Goal: Use online tool/utility: Utilize a website feature to perform a specific function

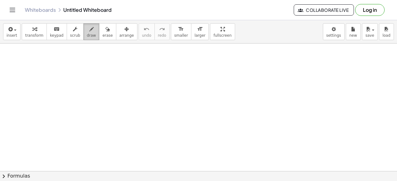
click at [89, 32] on icon "button" at bounding box center [91, 28] width 4 height 7
drag, startPoint x: 73, startPoint y: 62, endPoint x: 80, endPoint y: 67, distance: 8.5
drag, startPoint x: 88, startPoint y: 56, endPoint x: 84, endPoint y: 62, distance: 6.4
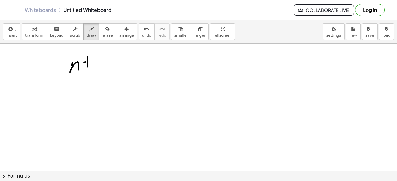
drag, startPoint x: 84, startPoint y: 62, endPoint x: 95, endPoint y: 59, distance: 11.3
drag, startPoint x: 98, startPoint y: 57, endPoint x: 106, endPoint y: 63, distance: 9.7
drag, startPoint x: 118, startPoint y: 52, endPoint x: 114, endPoint y: 62, distance: 10.8
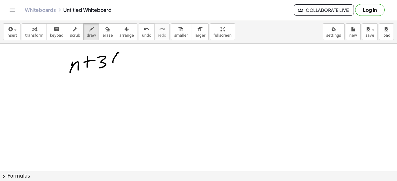
click at [144, 27] on icon "undo" at bounding box center [147, 28] width 6 height 7
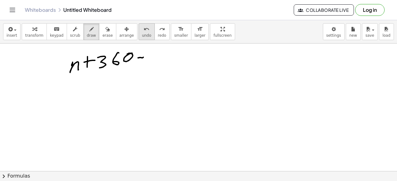
click at [144, 27] on icon "undo" at bounding box center [147, 28] width 6 height 7
drag, startPoint x: 145, startPoint y: 54, endPoint x: 150, endPoint y: 56, distance: 4.8
drag, startPoint x: 148, startPoint y: 61, endPoint x: 153, endPoint y: 60, distance: 5.7
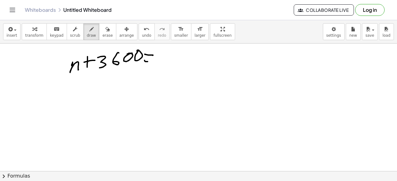
drag, startPoint x: 164, startPoint y: 52, endPoint x: 164, endPoint y: 61, distance: 9.0
drag, startPoint x: 166, startPoint y: 57, endPoint x: 172, endPoint y: 52, distance: 8.1
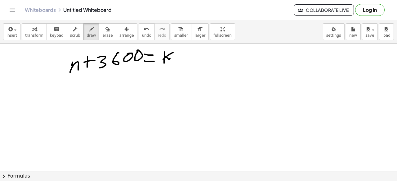
drag, startPoint x: 173, startPoint y: 48, endPoint x: 182, endPoint y: 54, distance: 10.8
drag, startPoint x: 83, startPoint y: 78, endPoint x: 92, endPoint y: 83, distance: 10.0
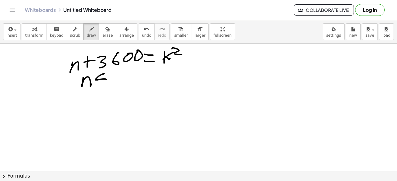
drag, startPoint x: 104, startPoint y: 74, endPoint x: 113, endPoint y: 76, distance: 9.6
drag, startPoint x: 114, startPoint y: 75, endPoint x: 133, endPoint y: 75, distance: 18.3
drag, startPoint x: 133, startPoint y: 75, endPoint x: 143, endPoint y: 76, distance: 10.9
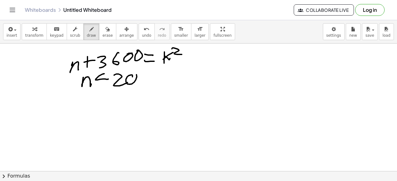
drag, startPoint x: 146, startPoint y: 74, endPoint x: 150, endPoint y: 75, distance: 3.8
drag, startPoint x: 156, startPoint y: 73, endPoint x: 148, endPoint y: 77, distance: 8.7
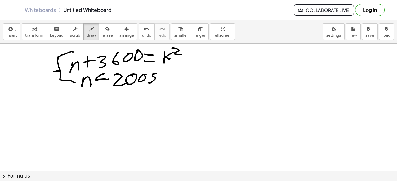
drag, startPoint x: 73, startPoint y: 52, endPoint x: 76, endPoint y: 78, distance: 26.3
drag, startPoint x: 209, startPoint y: 61, endPoint x: 212, endPoint y: 66, distance: 5.7
drag, startPoint x: 229, startPoint y: 55, endPoint x: 238, endPoint y: 57, distance: 9.3
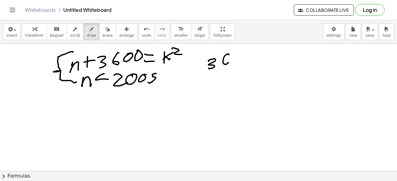
drag, startPoint x: 235, startPoint y: 60, endPoint x: 245, endPoint y: 56, distance: 10.2
drag, startPoint x: 259, startPoint y: 53, endPoint x: 260, endPoint y: 69, distance: 15.5
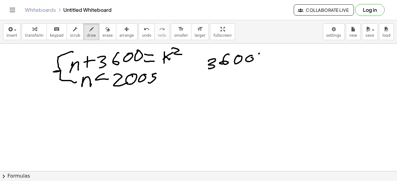
drag, startPoint x: 261, startPoint y: 52, endPoint x: 250, endPoint y: 94, distance: 44.3
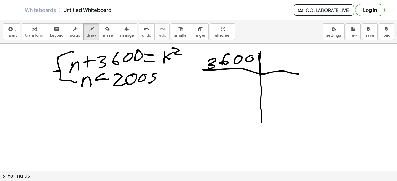
drag, startPoint x: 203, startPoint y: 70, endPoint x: 298, endPoint y: 73, distance: 95.6
drag, startPoint x: 215, startPoint y: 73, endPoint x: 217, endPoint y: 79, distance: 7.1
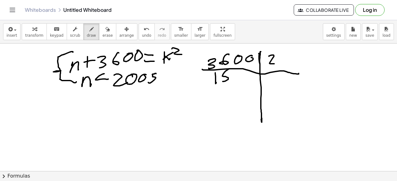
drag, startPoint x: 225, startPoint y: 72, endPoint x: 230, endPoint y: 74, distance: 5.4
drag, startPoint x: 243, startPoint y: 75, endPoint x: 247, endPoint y: 75, distance: 4.0
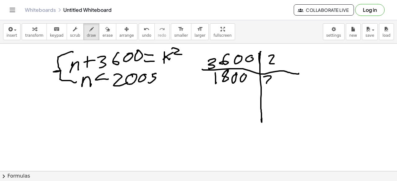
drag, startPoint x: 264, startPoint y: 77, endPoint x: 269, endPoint y: 83, distance: 8.4
drag, startPoint x: 228, startPoint y: 87, endPoint x: 236, endPoint y: 87, distance: 8.1
drag, startPoint x: 236, startPoint y: 87, endPoint x: 238, endPoint y: 88, distance: 3.4
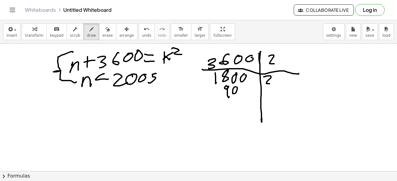
drag, startPoint x: 262, startPoint y: 90, endPoint x: 267, endPoint y: 96, distance: 7.1
drag
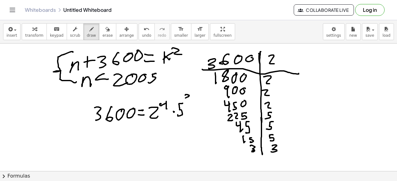
click at [144, 32] on icon "undo" at bounding box center [147, 28] width 6 height 7
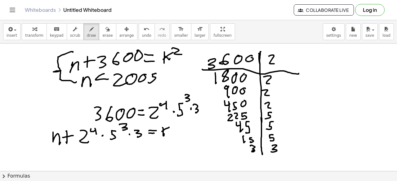
drag, startPoint x: 329, startPoint y: 60, endPoint x: 334, endPoint y: 61, distance: 5.0
drag, startPoint x: 335, startPoint y: 56, endPoint x: 339, endPoint y: 65, distance: 9.2
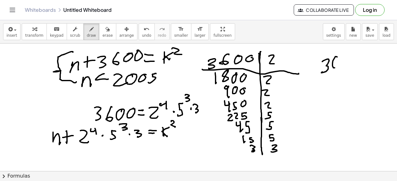
drag, startPoint x: 352, startPoint y: 58, endPoint x: 348, endPoint y: 60, distance: 3.9
drag, startPoint x: 325, startPoint y: 87, endPoint x: 318, endPoint y: 98, distance: 13.4
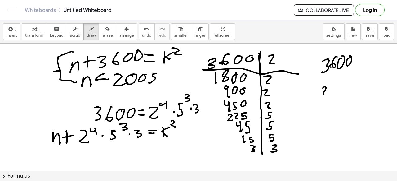
drag, startPoint x: 332, startPoint y: 86, endPoint x: 338, endPoint y: 90, distance: 7.0
drag, startPoint x: 341, startPoint y: 85, endPoint x: 343, endPoint y: 99, distance: 14.3
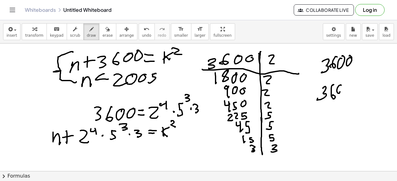
drag, startPoint x: 361, startPoint y: 82, endPoint x: 365, endPoint y: 88, distance: 7.1
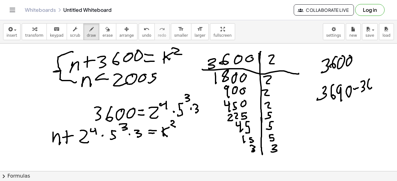
drag, startPoint x: 370, startPoint y: 79, endPoint x: 371, endPoint y: 88, distance: 8.8
click at [142, 34] on span "undo" at bounding box center [146, 35] width 9 height 4
drag, startPoint x: 365, startPoint y: 82, endPoint x: 366, endPoint y: 90, distance: 8.0
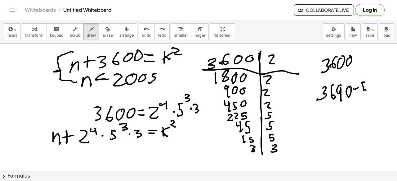
click at [106, 32] on icon "button" at bounding box center [108, 28] width 4 height 7
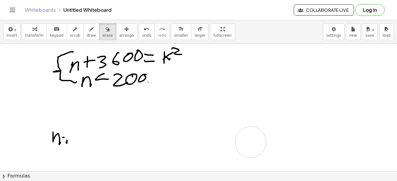
drag, startPoint x: 231, startPoint y: 54, endPoint x: 134, endPoint y: 20, distance: 102.1
click at [87, 34] on span "draw" at bounding box center [91, 35] width 9 height 4
drag, startPoint x: 64, startPoint y: 134, endPoint x: 76, endPoint y: 135, distance: 12.1
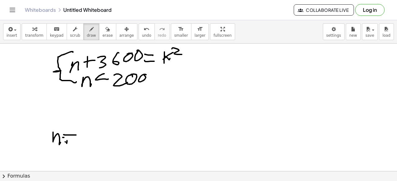
drag, startPoint x: 65, startPoint y: 142, endPoint x: 80, endPoint y: 141, distance: 15.2
drag, startPoint x: 92, startPoint y: 127, endPoint x: 91, endPoint y: 137, distance: 10.1
click at [140, 32] on button "undo undo" at bounding box center [147, 31] width 16 height 17
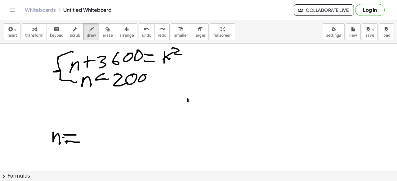
drag, startPoint x: 188, startPoint y: 101, endPoint x: 193, endPoint y: 103, distance: 5.3
drag, startPoint x: 207, startPoint y: 96, endPoint x: 207, endPoint y: 102, distance: 6.2
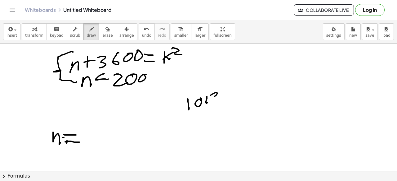
drag, startPoint x: 212, startPoint y: 94, endPoint x: 212, endPoint y: 103, distance: 8.4
drag, startPoint x: 231, startPoint y: 92, endPoint x: 241, endPoint y: 95, distance: 10.5
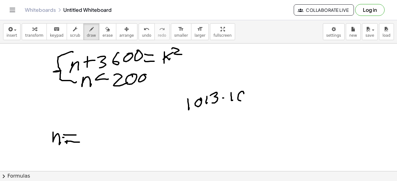
drag, startPoint x: 240, startPoint y: 92, endPoint x: 244, endPoint y: 92, distance: 3.8
drag, startPoint x: 249, startPoint y: 92, endPoint x: 254, endPoint y: 88, distance: 6.7
drag, startPoint x: 254, startPoint y: 88, endPoint x: 260, endPoint y: 88, distance: 5.9
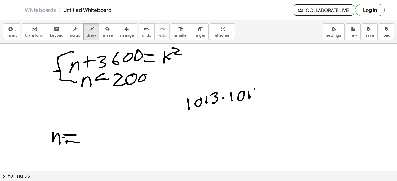
drag, startPoint x: 260, startPoint y: 88, endPoint x: 255, endPoint y: 99, distance: 11.8
drag, startPoint x: 211, startPoint y: 108, endPoint x: 269, endPoint y: 105, distance: 57.5
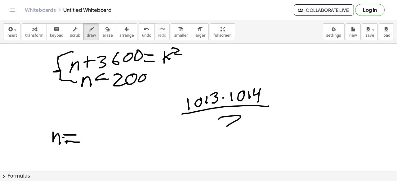
drag, startPoint x: 241, startPoint y: 117, endPoint x: 250, endPoint y: 114, distance: 9.5
drag, startPoint x: 214, startPoint y: 133, endPoint x: 253, endPoint y: 118, distance: 40.9
drag, startPoint x: 283, startPoint y: 88, endPoint x: 279, endPoint y: 93, distance: 6.7
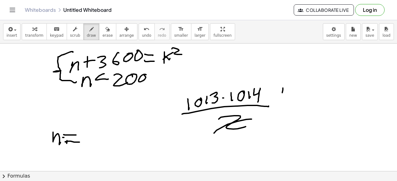
drag, startPoint x: 279, startPoint y: 93, endPoint x: 293, endPoint y: 90, distance: 14.3
drag, startPoint x: 297, startPoint y: 88, endPoint x: 300, endPoint y: 92, distance: 5.9
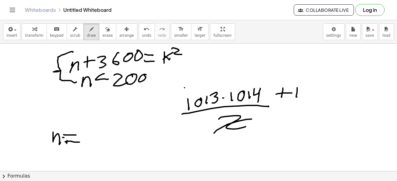
drag, startPoint x: 185, startPoint y: 88, endPoint x: 187, endPoint y: 111, distance: 24.0
drag, startPoint x: 265, startPoint y: 85, endPoint x: 259, endPoint y: 102, distance: 17.8
drag, startPoint x: 155, startPoint y: 104, endPoint x: 170, endPoint y: 96, distance: 16.5
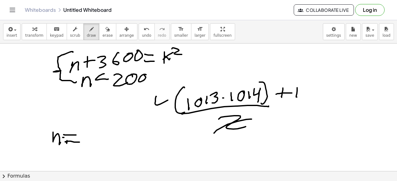
drag, startPoint x: 167, startPoint y: 110, endPoint x: 173, endPoint y: 107, distance: 7.8
drag, startPoint x: 121, startPoint y: 138, endPoint x: 121, endPoint y: 146, distance: 8.1
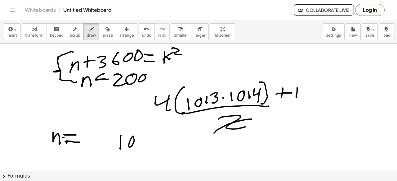
drag, startPoint x: 133, startPoint y: 136, endPoint x: 140, endPoint y: 138, distance: 6.9
drag, startPoint x: 142, startPoint y: 137, endPoint x: 144, endPoint y: 140, distance: 3.5
drag, startPoint x: 150, startPoint y: 137, endPoint x: 147, endPoint y: 144, distance: 8.2
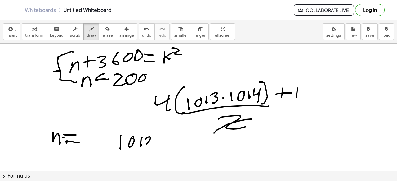
drag, startPoint x: 158, startPoint y: 128, endPoint x: 162, endPoint y: 134, distance: 7.7
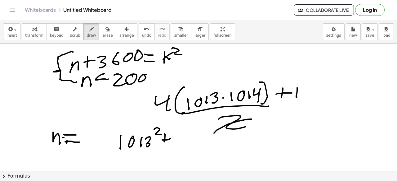
drag, startPoint x: 177, startPoint y: 133, endPoint x: 177, endPoint y: 141, distance: 8.4
drag, startPoint x: 146, startPoint y: 136, endPoint x: 150, endPoint y: 138, distance: 4.0
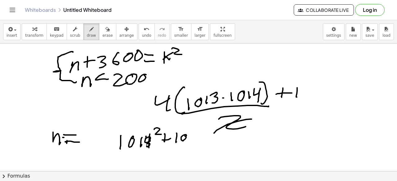
drag, startPoint x: 149, startPoint y: 138, endPoint x: 150, endPoint y: 146, distance: 7.8
click at [144, 31] on icon "undo" at bounding box center [147, 28] width 6 height 7
click at [144, 32] on icon "undo" at bounding box center [147, 28] width 6 height 7
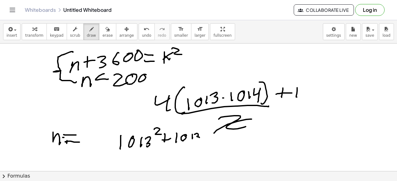
drag, startPoint x: 196, startPoint y: 134, endPoint x: 202, endPoint y: 137, distance: 7.5
drag, startPoint x: 205, startPoint y: 134, endPoint x: 205, endPoint y: 141, distance: 6.2
drag, startPoint x: 204, startPoint y: 140, endPoint x: 213, endPoint y: 138, distance: 9.9
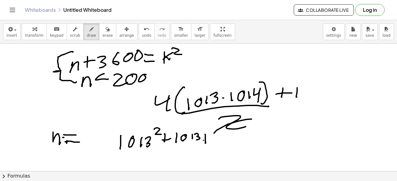
drag, startPoint x: 216, startPoint y: 135, endPoint x: 219, endPoint y: 139, distance: 5.2
drag, startPoint x: 121, startPoint y: 127, endPoint x: 126, endPoint y: 147, distance: 20.6
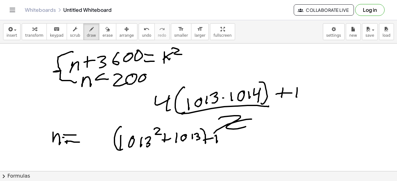
drag, startPoint x: 201, startPoint y: 128, endPoint x: 198, endPoint y: 145, distance: 16.9
drag, startPoint x: 98, startPoint y: 138, endPoint x: 102, endPoint y: 143, distance: 6.4
drag, startPoint x: 104, startPoint y: 130, endPoint x: 113, endPoint y: 132, distance: 8.9
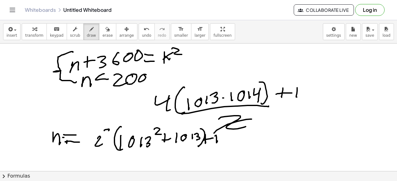
drag, startPoint x: 117, startPoint y: 113, endPoint x: 134, endPoint y: 116, distance: 17.8
drag, startPoint x: 133, startPoint y: 117, endPoint x: 143, endPoint y: 111, distance: 11.8
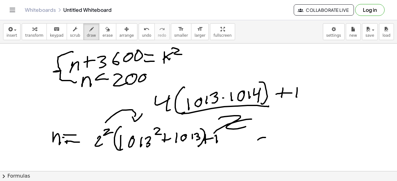
drag, startPoint x: 266, startPoint y: 137, endPoint x: 268, endPoint y: 146, distance: 9.6
drag, startPoint x: 280, startPoint y: 146, endPoint x: 285, endPoint y: 140, distance: 8.1
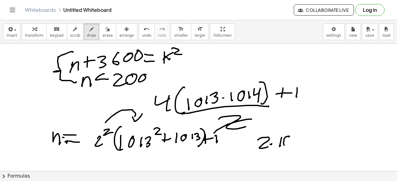
drag, startPoint x: 284, startPoint y: 138, endPoint x: 293, endPoint y: 137, distance: 8.7
drag, startPoint x: 296, startPoint y: 135, endPoint x: 300, endPoint y: 137, distance: 4.6
drag, startPoint x: 300, startPoint y: 137, endPoint x: 289, endPoint y: 141, distance: 11.6
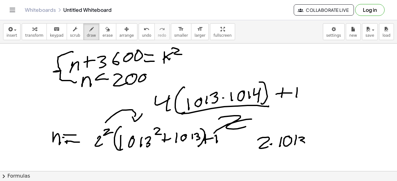
drag, startPoint x: 263, startPoint y: 129, endPoint x: 279, endPoint y: 146, distance: 23.0
drag, startPoint x: 303, startPoint y: 131, endPoint x: 308, endPoint y: 141, distance: 11.4
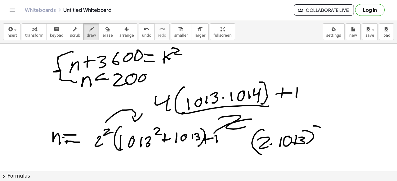
drag, startPoint x: 316, startPoint y: 126, endPoint x: 326, endPoint y: 128, distance: 9.9
drag, startPoint x: 328, startPoint y: 131, endPoint x: 326, endPoint y: 135, distance: 4.2
drag, startPoint x: 326, startPoint y: 135, endPoint x: 334, endPoint y: 134, distance: 8.1
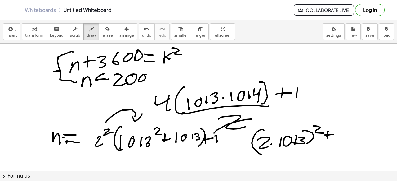
drag, startPoint x: 335, startPoint y: 133, endPoint x: 343, endPoint y: 129, distance: 9.5
drag, startPoint x: 344, startPoint y: 124, endPoint x: 350, endPoint y: 129, distance: 8.4
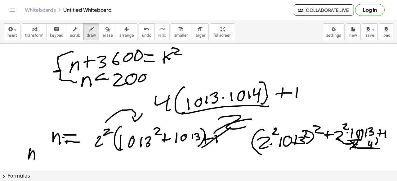
drag, startPoint x: 30, startPoint y: 150, endPoint x: 35, endPoint y: 157, distance: 8.8
drag, startPoint x: 37, startPoint y: 156, endPoint x: 41, endPoint y: 154, distance: 3.9
drag, startPoint x: 43, startPoint y: 152, endPoint x: 46, endPoint y: 157, distance: 5.6
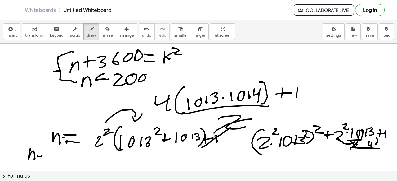
drag, startPoint x: 34, startPoint y: 146, endPoint x: 29, endPoint y: 155, distance: 10.3
drag, startPoint x: 35, startPoint y: 154, endPoint x: 36, endPoint y: 147, distance: 7.0
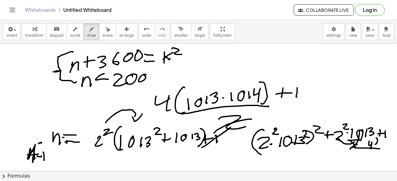
drag, startPoint x: 39, startPoint y: 143, endPoint x: 42, endPoint y: 146, distance: 4.2
drag, startPoint x: 53, startPoint y: 155, endPoint x: 62, endPoint y: 155, distance: 9.0
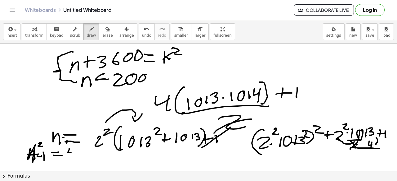
drag, startPoint x: 69, startPoint y: 148, endPoint x: 73, endPoint y: 149, distance: 3.4
drag, startPoint x: 76, startPoint y: 146, endPoint x: 79, endPoint y: 150, distance: 5.0
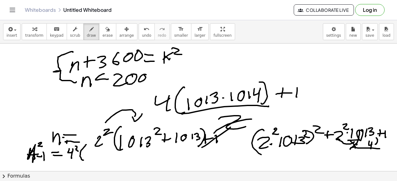
drag, startPoint x: 86, startPoint y: 144, endPoint x: 84, endPoint y: 159, distance: 15.1
drag, startPoint x: 90, startPoint y: 149, endPoint x: 90, endPoint y: 154, distance: 5.3
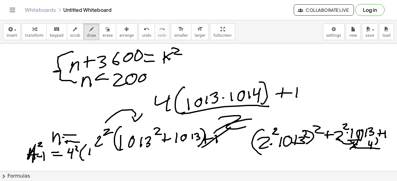
drag, startPoint x: 95, startPoint y: 150, endPoint x: 92, endPoint y: 156, distance: 6.1
drag, startPoint x: 92, startPoint y: 156, endPoint x: 96, endPoint y: 150, distance: 6.9
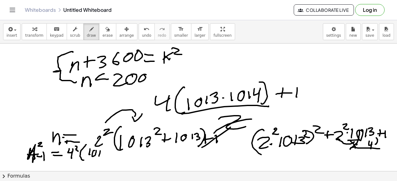
drag, startPoint x: 100, startPoint y: 151, endPoint x: 99, endPoint y: 156, distance: 5.7
drag, startPoint x: 101, startPoint y: 151, endPoint x: 103, endPoint y: 155, distance: 4.2
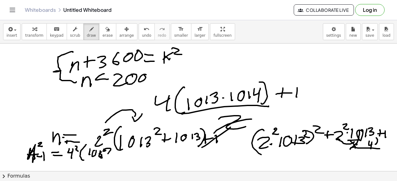
drag, startPoint x: 104, startPoint y: 149, endPoint x: 111, endPoint y: 154, distance: 9.0
drag, startPoint x: 117, startPoint y: 154, endPoint x: 116, endPoint y: 159, distance: 5.5
drag, startPoint x: 115, startPoint y: 158, endPoint x: 119, endPoint y: 157, distance: 3.7
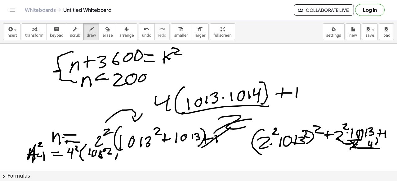
drag, startPoint x: 122, startPoint y: 155, endPoint x: 121, endPoint y: 158, distance: 3.4
drag, startPoint x: 130, startPoint y: 154, endPoint x: 129, endPoint y: 158, distance: 4.4
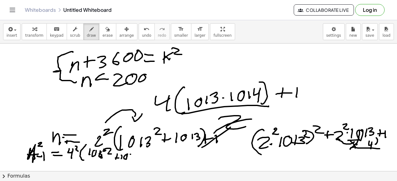
drag, startPoint x: 132, startPoint y: 153, endPoint x: 122, endPoint y: 159, distance: 11.2
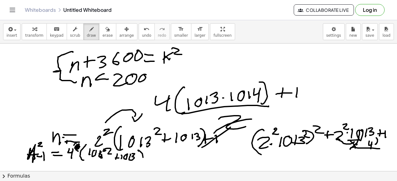
drag, startPoint x: 139, startPoint y: 150, endPoint x: 140, endPoint y: 160, distance: 9.7
drag, startPoint x: 40, startPoint y: 152, endPoint x: 39, endPoint y: 158, distance: 6.2
click at [142, 33] on span "undo" at bounding box center [146, 35] width 9 height 4
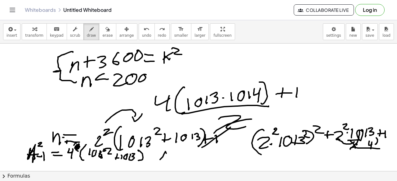
drag, startPoint x: 161, startPoint y: 158, endPoint x: 171, endPoint y: 157, distance: 10.3
drag, startPoint x: 172, startPoint y: 153, endPoint x: 177, endPoint y: 156, distance: 5.0
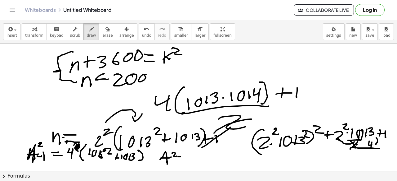
click at [145, 33] on span "undo" at bounding box center [146, 35] width 9 height 4
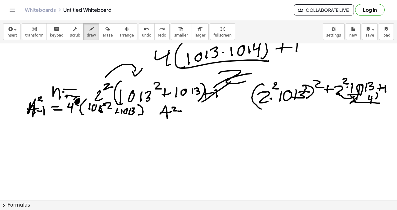
scroll to position [46, 0]
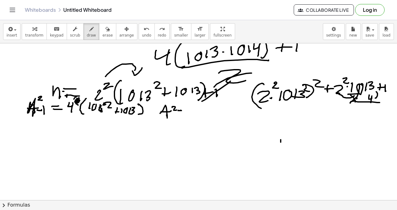
drag, startPoint x: 281, startPoint y: 140, endPoint x: 270, endPoint y: 151, distance: 15.6
click at [280, 152] on div at bounding box center [198, 155] width 397 height 314
drag, startPoint x: 259, startPoint y: 146, endPoint x: 270, endPoint y: 144, distance: 11.0
click at [270, 144] on div at bounding box center [198, 155] width 397 height 314
drag, startPoint x: 269, startPoint y: 141, endPoint x: 267, endPoint y: 149, distance: 8.7
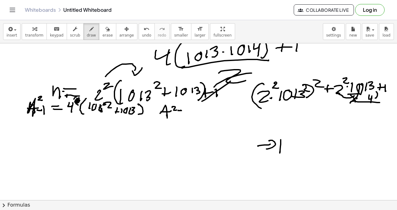
click at [267, 149] on div at bounding box center [198, 155] width 397 height 314
click at [144, 32] on icon "undo" at bounding box center [147, 28] width 6 height 7
click at [141, 32] on button "undo undo" at bounding box center [147, 31] width 16 height 17
drag, startPoint x: 255, startPoint y: 130, endPoint x: 266, endPoint y: 133, distance: 11.0
click at [266, 136] on div at bounding box center [198, 155] width 397 height 314
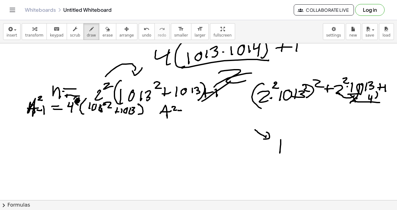
drag, startPoint x: 267, startPoint y: 133, endPoint x: 266, endPoint y: 146, distance: 13.4
click at [264, 139] on div at bounding box center [198, 155] width 397 height 314
drag, startPoint x: 263, startPoint y: 152, endPoint x: 269, endPoint y: 147, distance: 8.0
click at [269, 147] on div at bounding box center [198, 155] width 397 height 314
drag, startPoint x: 268, startPoint y: 145, endPoint x: 271, endPoint y: 152, distance: 7.8
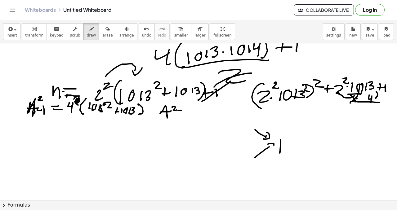
click at [272, 153] on div at bounding box center [198, 155] width 397 height 314
drag, startPoint x: 245, startPoint y: 122, endPoint x: 250, endPoint y: 134, distance: 13.5
click at [250, 133] on div at bounding box center [198, 155] width 397 height 314
drag, startPoint x: 245, startPoint y: 156, endPoint x: 247, endPoint y: 165, distance: 9.8
click at [246, 165] on div at bounding box center [198, 155] width 397 height 314
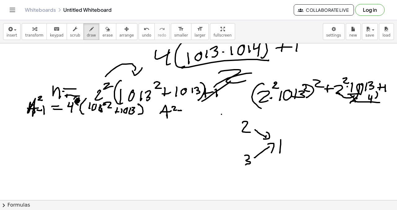
drag, startPoint x: 222, startPoint y: 115, endPoint x: 230, endPoint y: 117, distance: 8.4
click at [230, 117] on div at bounding box center [198, 155] width 397 height 314
drag, startPoint x: 233, startPoint y: 116, endPoint x: 228, endPoint y: 116, distance: 5.3
click at [229, 118] on div at bounding box center [198, 155] width 397 height 314
drag, startPoint x: 225, startPoint y: 127, endPoint x: 232, endPoint y: 126, distance: 7.9
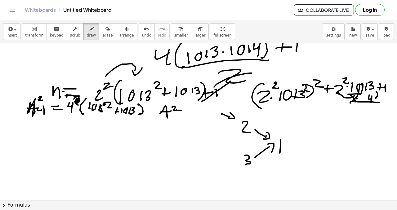
click at [232, 126] on div at bounding box center [198, 155] width 397 height 314
drag, startPoint x: 235, startPoint y: 123, endPoint x: 234, endPoint y: 129, distance: 5.6
click at [233, 130] on div at bounding box center [198, 155] width 397 height 314
drag, startPoint x: 214, startPoint y: 109, endPoint x: 218, endPoint y: 109, distance: 3.7
click at [218, 109] on div at bounding box center [198, 155] width 397 height 314
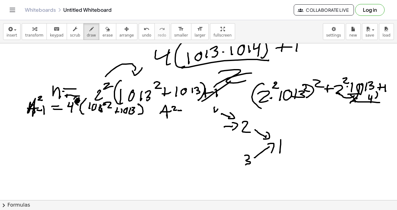
click at [218, 114] on div at bounding box center [198, 155] width 397 height 314
drag, startPoint x: 220, startPoint y: 119, endPoint x: 216, endPoint y: 128, distance: 10.1
click at [216, 128] on div at bounding box center [198, 155] width 397 height 314
drag, startPoint x: 231, startPoint y: 151, endPoint x: 235, endPoint y: 151, distance: 4.0
click at [235, 153] on div at bounding box center [198, 155] width 397 height 314
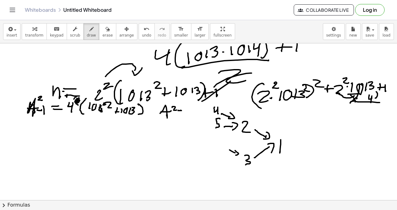
drag, startPoint x: 235, startPoint y: 151, endPoint x: 236, endPoint y: 155, distance: 4.7
click at [236, 155] on div at bounding box center [198, 155] width 397 height 314
drag, startPoint x: 235, startPoint y: 164, endPoint x: 239, endPoint y: 160, distance: 5.5
click at [239, 160] on div at bounding box center [198, 155] width 397 height 314
click at [242, 162] on div at bounding box center [198, 155] width 397 height 314
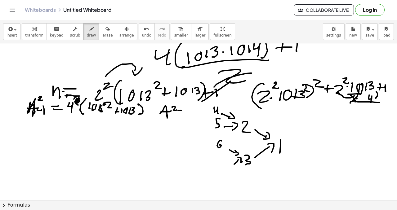
drag, startPoint x: 221, startPoint y: 141, endPoint x: 221, endPoint y: 150, distance: 9.0
click at [219, 146] on div at bounding box center [198, 155] width 397 height 314
drag, startPoint x: 220, startPoint y: 156, endPoint x: 224, endPoint y: 163, distance: 8.3
click at [223, 165] on div at bounding box center [198, 155] width 397 height 314
drag, startPoint x: 223, startPoint y: 160, endPoint x: 231, endPoint y: 162, distance: 7.9
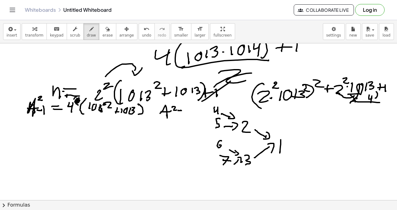
click at [231, 162] on div at bounding box center [198, 155] width 397 height 314
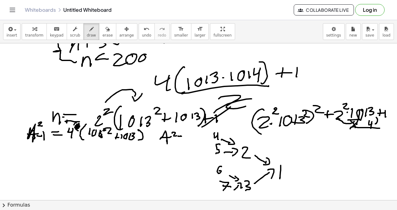
scroll to position [21, 0]
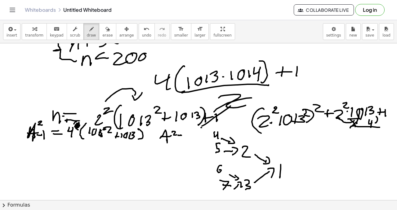
drag, startPoint x: 201, startPoint y: 128, endPoint x: 209, endPoint y: 125, distance: 8.2
drag, startPoint x: 209, startPoint y: 125, endPoint x: 205, endPoint y: 133, distance: 8.7
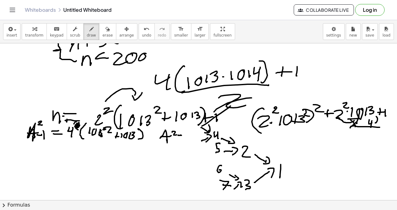
drag, startPoint x: 208, startPoint y: 135, endPoint x: 207, endPoint y: 142, distance: 7.2
drag, startPoint x: 195, startPoint y: 132, endPoint x: 199, endPoint y: 143, distance: 11.7
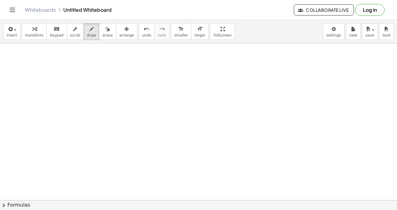
scroll to position [1341, 0]
drag, startPoint x: 143, startPoint y: 70, endPoint x: 152, endPoint y: 69, distance: 9.0
drag, startPoint x: 154, startPoint y: 63, endPoint x: 154, endPoint y: 70, distance: 7.1
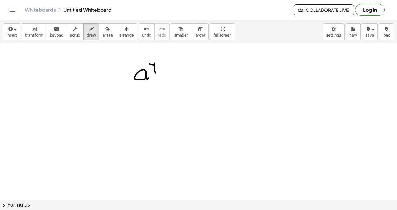
drag, startPoint x: 154, startPoint y: 65, endPoint x: 161, endPoint y: 65, distance: 7.8
drag, startPoint x: 164, startPoint y: 65, endPoint x: 163, endPoint y: 68, distance: 3.1
drag, startPoint x: 174, startPoint y: 59, endPoint x: 175, endPoint y: 69, distance: 10.3
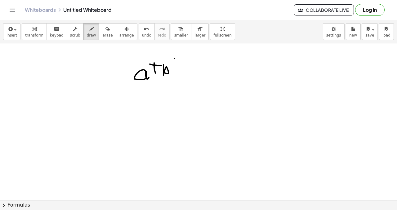
drag, startPoint x: 172, startPoint y: 64, endPoint x: 183, endPoint y: 64, distance: 11.2
drag, startPoint x: 191, startPoint y: 64, endPoint x: 195, endPoint y: 68, distance: 4.8
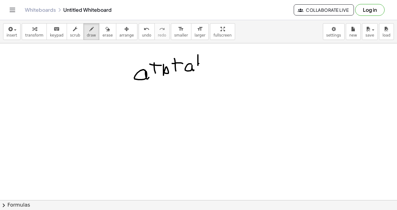
drag, startPoint x: 198, startPoint y: 55, endPoint x: 196, endPoint y: 64, distance: 9.5
drag, startPoint x: 211, startPoint y: 64, endPoint x: 215, endPoint y: 59, distance: 6.0
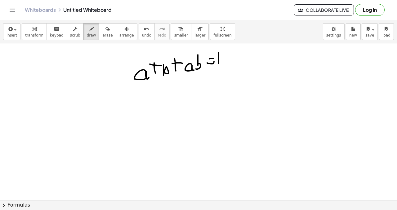
click at [144, 36] on span "undo" at bounding box center [146, 35] width 9 height 4
drag, startPoint x: 222, startPoint y: 57, endPoint x: 232, endPoint y: 52, distance: 11.0
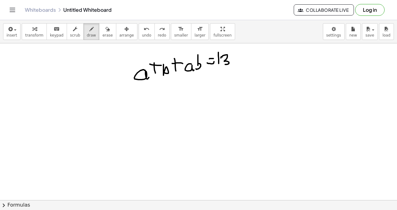
drag, startPoint x: 234, startPoint y: 53, endPoint x: 239, endPoint y: 50, distance: 5.9
drag, startPoint x: 239, startPoint y: 49, endPoint x: 240, endPoint y: 62, distance: 13.0
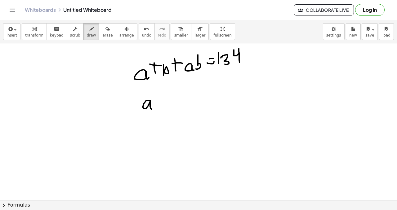
drag, startPoint x: 149, startPoint y: 101, endPoint x: 158, endPoint y: 103, distance: 9.3
drag, startPoint x: 167, startPoint y: 92, endPoint x: 172, endPoint y: 95, distance: 6.2
drag, startPoint x: 163, startPoint y: 106, endPoint x: 172, endPoint y: 102, distance: 9.6
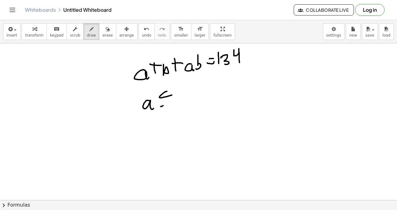
drag, startPoint x: 182, startPoint y: 94, endPoint x: 182, endPoint y: 103, distance: 8.7
drag, startPoint x: 133, startPoint y: 88, endPoint x: 242, endPoint y: 63, distance: 111.4
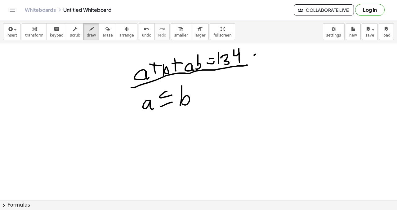
drag, startPoint x: 254, startPoint y: 55, endPoint x: 274, endPoint y: 46, distance: 21.4
drag, startPoint x: 280, startPoint y: 43, endPoint x: 271, endPoint y: 54, distance: 14.2
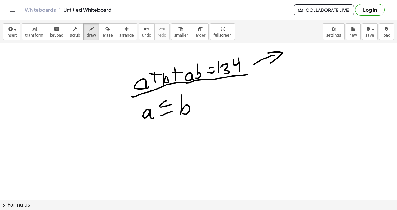
scroll to position [1332, 0]
drag, startPoint x: 178, startPoint y: 157, endPoint x: 182, endPoint y: 167, distance: 11.3
drag, startPoint x: 190, startPoint y: 146, endPoint x: 191, endPoint y: 168, distance: 22.0
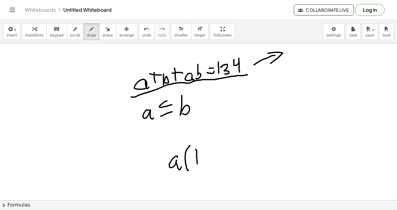
drag, startPoint x: 197, startPoint y: 151, endPoint x: 200, endPoint y: 158, distance: 7.8
drag, startPoint x: 203, startPoint y: 150, endPoint x: 203, endPoint y: 155, distance: 5.9
drag, startPoint x: 203, startPoint y: 155, endPoint x: 211, endPoint y: 152, distance: 8.9
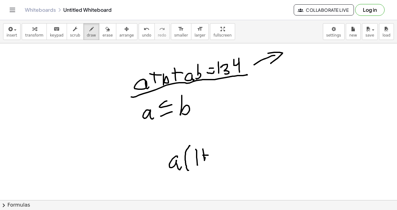
drag, startPoint x: 213, startPoint y: 148, endPoint x: 217, endPoint y: 150, distance: 4.3
drag, startPoint x: 218, startPoint y: 146, endPoint x: 225, endPoint y: 161, distance: 16.5
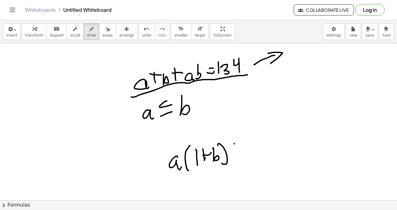
drag, startPoint x: 235, startPoint y: 144, endPoint x: 233, endPoint y: 155, distance: 10.9
drag, startPoint x: 233, startPoint y: 154, endPoint x: 241, endPoint y: 149, distance: 9.7
drag, startPoint x: 245, startPoint y: 149, endPoint x: 247, endPoint y: 159, distance: 9.9
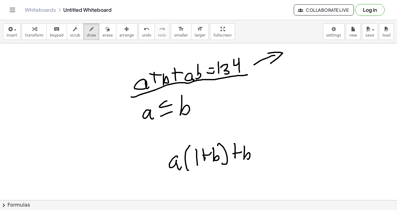
drag, startPoint x: 194, startPoint y: 170, endPoint x: 227, endPoint y: 169, distance: 32.6
drag, startPoint x: 227, startPoint y: 52, endPoint x: 175, endPoint y: 57, distance: 53.1
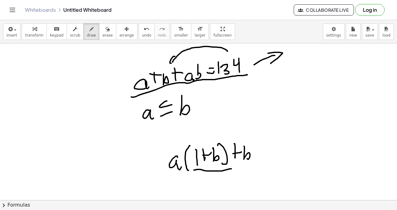
drag, startPoint x: 174, startPoint y: 56, endPoint x: 183, endPoint y: 54, distance: 8.7
drag, startPoint x: 220, startPoint y: 106, endPoint x: 227, endPoint y: 115, distance: 10.4
drag, startPoint x: 178, startPoint y: 172, endPoint x: 232, endPoint y: 170, distance: 54.9
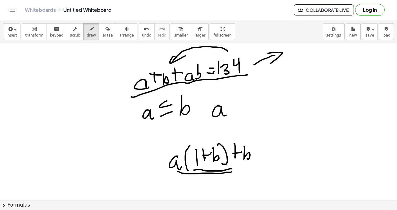
drag, startPoint x: 259, startPoint y: 144, endPoint x: 259, endPoint y: 150, distance: 6.2
drag, startPoint x: 262, startPoint y: 147, endPoint x: 266, endPoint y: 147, distance: 3.7
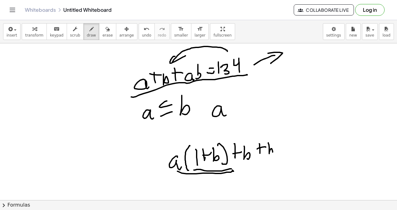
drag, startPoint x: 268, startPoint y: 144, endPoint x: 271, endPoint y: 153, distance: 9.6
drag, startPoint x: 284, startPoint y: 147, endPoint x: 289, endPoint y: 146, distance: 5.4
drag, startPoint x: 291, startPoint y: 143, endPoint x: 296, endPoint y: 153, distance: 11.0
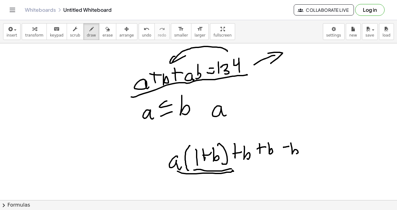
drag, startPoint x: 305, startPoint y: 144, endPoint x: 306, endPoint y: 150, distance: 5.6
drag, startPoint x: 304, startPoint y: 148, endPoint x: 312, endPoint y: 146, distance: 7.7
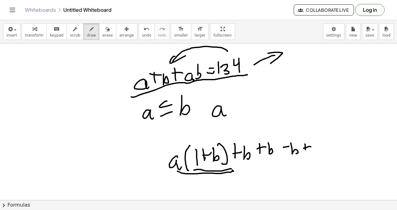
drag, startPoint x: 314, startPoint y: 145, endPoint x: 315, endPoint y: 148, distance: 3.6
drag, startPoint x: 319, startPoint y: 145, endPoint x: 320, endPoint y: 148, distance: 3.4
drag, startPoint x: 320, startPoint y: 148, endPoint x: 326, endPoint y: 147, distance: 6.5
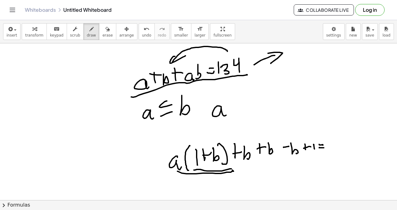
drag, startPoint x: 331, startPoint y: 141, endPoint x: 335, endPoint y: 141, distance: 4.7
drag, startPoint x: 341, startPoint y: 141, endPoint x: 337, endPoint y: 147, distance: 7.2
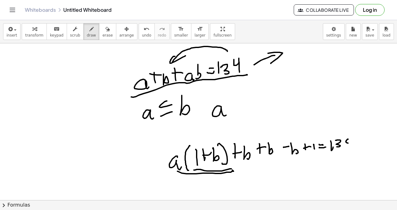
drag, startPoint x: 348, startPoint y: 140, endPoint x: 333, endPoint y: 147, distance: 17.2
drag, startPoint x: 244, startPoint y: 162, endPoint x: 277, endPoint y: 161, distance: 33.5
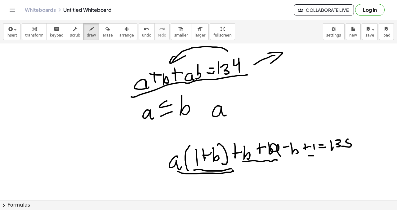
drag, startPoint x: 276, startPoint y: 145, endPoint x: 283, endPoint y: 153, distance: 10.6
click at [144, 33] on span "undo" at bounding box center [146, 35] width 9 height 4
click at [144, 34] on span "undo" at bounding box center [146, 35] width 9 height 4
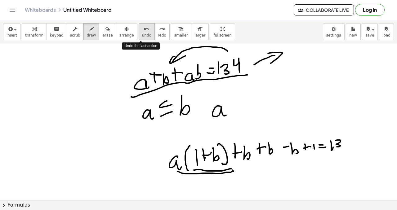
click at [144, 33] on span "undo" at bounding box center [146, 35] width 9 height 4
click at [143, 33] on span "undo" at bounding box center [146, 35] width 9 height 4
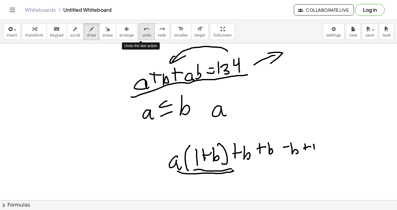
click at [142, 34] on span "undo" at bounding box center [146, 35] width 9 height 4
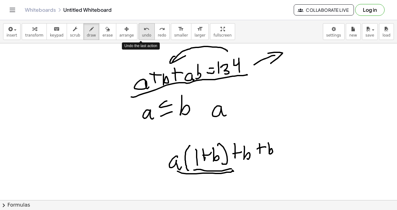
click at [142, 35] on span "undo" at bounding box center [146, 35] width 9 height 4
drag, startPoint x: 271, startPoint y: 147, endPoint x: 279, endPoint y: 149, distance: 8.3
drag, startPoint x: 286, startPoint y: 147, endPoint x: 291, endPoint y: 148, distance: 4.8
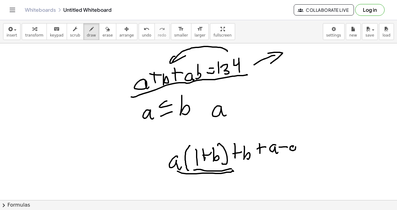
drag, startPoint x: 294, startPoint y: 146, endPoint x: 299, endPoint y: 142, distance: 6.6
drag, startPoint x: 301, startPoint y: 140, endPoint x: 305, endPoint y: 142, distance: 4.0
drag, startPoint x: 308, startPoint y: 146, endPoint x: 314, endPoint y: 137, distance: 11.2
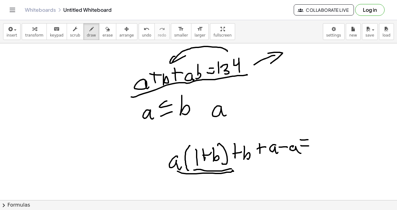
drag, startPoint x: 317, startPoint y: 138, endPoint x: 318, endPoint y: 142, distance: 4.0
drag, startPoint x: 319, startPoint y: 140, endPoint x: 324, endPoint y: 145, distance: 7.2
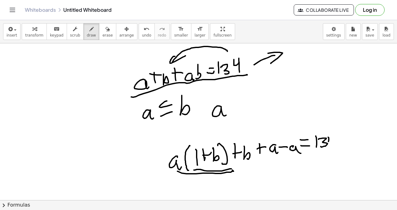
drag, startPoint x: 329, startPoint y: 138, endPoint x: 334, endPoint y: 136, distance: 5.4
drag, startPoint x: 334, startPoint y: 136, endPoint x: 330, endPoint y: 147, distance: 12.0
drag, startPoint x: 278, startPoint y: 139, endPoint x: 294, endPoint y: 141, distance: 15.3
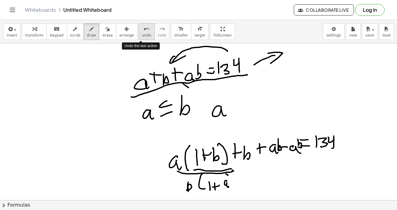
click at [144, 31] on icon "undo" at bounding box center [147, 28] width 6 height 7
click at [142, 33] on span "undo" at bounding box center [146, 35] width 9 height 4
click at [143, 33] on span "undo" at bounding box center [146, 35] width 9 height 4
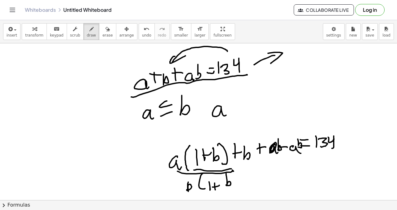
drag, startPoint x: 172, startPoint y: 184, endPoint x: 178, endPoint y: 182, distance: 6.9
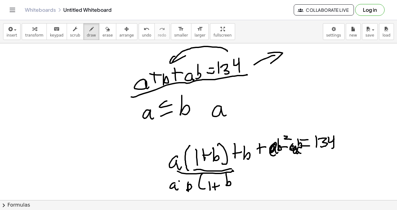
drag, startPoint x: 166, startPoint y: 177, endPoint x: 188, endPoint y: 174, distance: 22.5
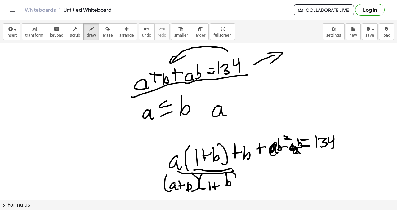
drag, startPoint x: 230, startPoint y: 173, endPoint x: 233, endPoint y: 185, distance: 12.7
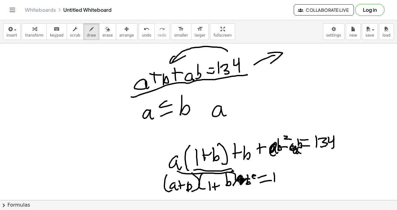
click at [105, 34] on span "erase" at bounding box center [107, 35] width 10 height 4
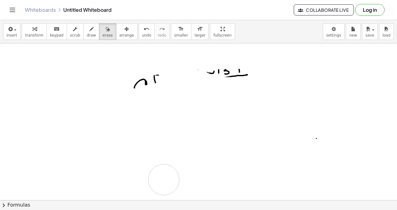
click at [92, 32] on button "draw" at bounding box center [91, 31] width 16 height 17
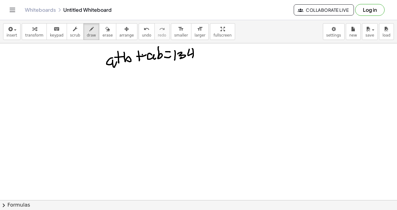
drag, startPoint x: 149, startPoint y: 73, endPoint x: 149, endPoint y: 66, distance: 6.2
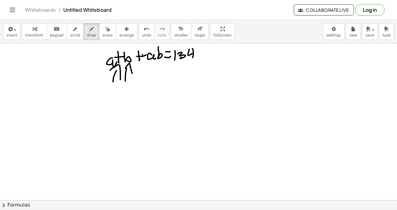
drag, startPoint x: 148, startPoint y: 65, endPoint x: 154, endPoint y: 66, distance: 5.7
click at [141, 32] on button "undo undo" at bounding box center [147, 31] width 16 height 17
click at [142, 34] on span "undo" at bounding box center [146, 35] width 9 height 4
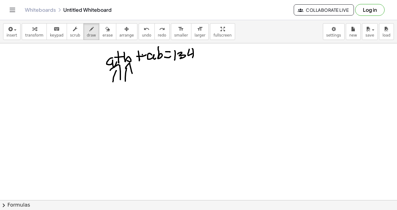
drag, startPoint x: 151, startPoint y: 64, endPoint x: 152, endPoint y: 69, distance: 5.4
click at [144, 29] on div "undo" at bounding box center [146, 28] width 9 height 7
click at [141, 32] on button "undo undo" at bounding box center [147, 31] width 16 height 17
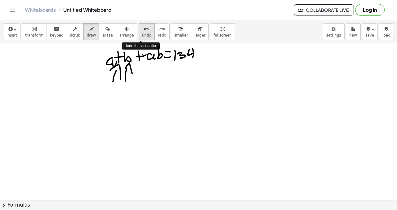
click at [142, 33] on span "undo" at bounding box center [146, 35] width 9 height 4
click at [144, 29] on icon "undo" at bounding box center [147, 28] width 6 height 7
click at [142, 32] on div "undo" at bounding box center [146, 28] width 9 height 7
click at [139, 31] on button "undo undo" at bounding box center [147, 31] width 16 height 17
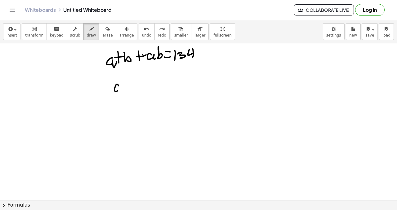
drag, startPoint x: 119, startPoint y: 86, endPoint x: 122, endPoint y: 95, distance: 9.5
drag, startPoint x: 130, startPoint y: 82, endPoint x: 136, endPoint y: 90, distance: 9.9
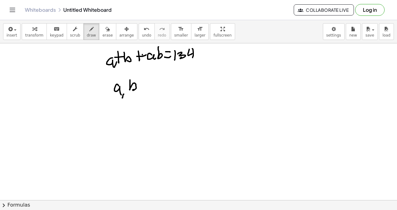
drag, startPoint x: 149, startPoint y: 83, endPoint x: 153, endPoint y: 83, distance: 3.8
drag, startPoint x: 153, startPoint y: 80, endPoint x: 160, endPoint y: 85, distance: 7.9
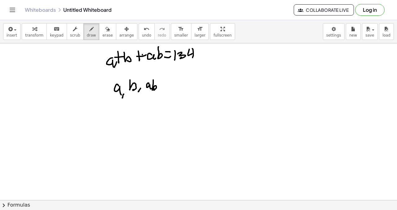
drag, startPoint x: 164, startPoint y: 87, endPoint x: 168, endPoint y: 85, distance: 4.3
drag, startPoint x: 170, startPoint y: 82, endPoint x: 177, endPoint y: 79, distance: 7.3
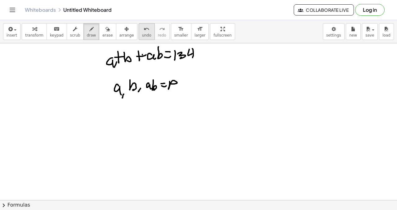
click at [142, 36] on span "undo" at bounding box center [146, 35] width 9 height 4
drag, startPoint x: 173, startPoint y: 80, endPoint x: 190, endPoint y: 74, distance: 18.7
drag, startPoint x: 191, startPoint y: 73, endPoint x: 191, endPoint y: 79, distance: 6.9
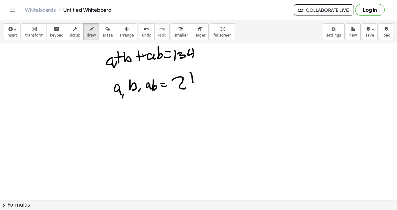
drag, startPoint x: 191, startPoint y: 79, endPoint x: 197, endPoint y: 73, distance: 8.6
drag, startPoint x: 195, startPoint y: 75, endPoint x: 199, endPoint y: 76, distance: 4.4
drag, startPoint x: 87, startPoint y: 115, endPoint x: 97, endPoint y: 119, distance: 11.2
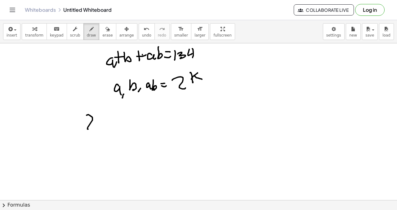
drag, startPoint x: 101, startPoint y: 125, endPoint x: 100, endPoint y: 122, distance: 3.3
drag, startPoint x: 100, startPoint y: 122, endPoint x: 104, endPoint y: 119, distance: 5.1
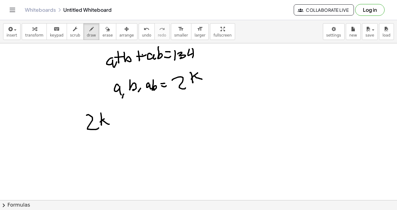
drag, startPoint x: 106, startPoint y: 123, endPoint x: 111, endPoint y: 118, distance: 7.0
drag, startPoint x: 115, startPoint y: 120, endPoint x: 119, endPoint y: 116, distance: 5.9
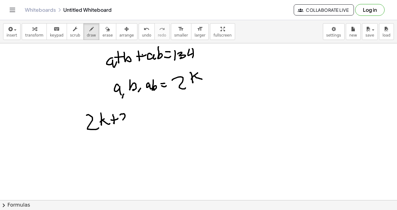
drag, startPoint x: 120, startPoint y: 115, endPoint x: 123, endPoint y: 112, distance: 4.2
drag, startPoint x: 131, startPoint y: 119, endPoint x: 136, endPoint y: 119, distance: 4.4
drag, startPoint x: 136, startPoint y: 119, endPoint x: 135, endPoint y: 125, distance: 6.6
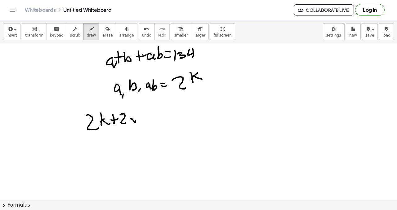
drag, startPoint x: 143, startPoint y: 114, endPoint x: 149, endPoint y: 111, distance: 7.1
drag, startPoint x: 152, startPoint y: 109, endPoint x: 155, endPoint y: 118, distance: 9.6
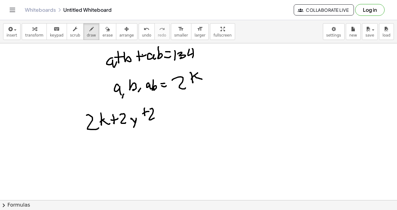
drag, startPoint x: 156, startPoint y: 114, endPoint x: 163, endPoint y: 118, distance: 7.9
drag, startPoint x: 110, startPoint y: 124, endPoint x: 105, endPoint y: 123, distance: 6.0
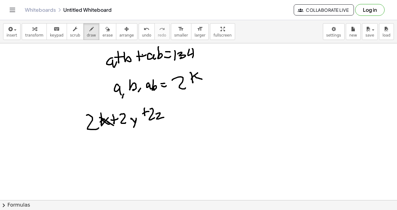
drag, startPoint x: 104, startPoint y: 123, endPoint x: 111, endPoint y: 115, distance: 10.3
drag, startPoint x: 174, startPoint y: 114, endPoint x: 170, endPoint y: 110, distance: 5.5
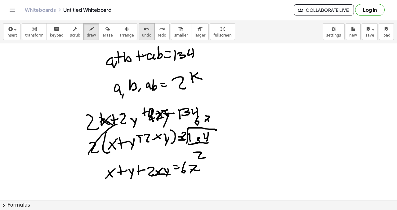
click at [144, 32] on icon "undo" at bounding box center [147, 28] width 6 height 7
click at [144, 27] on icon "undo" at bounding box center [147, 28] width 6 height 7
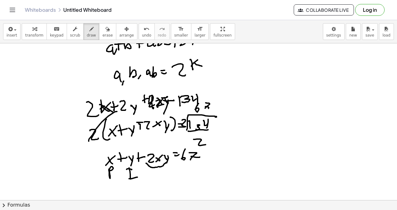
scroll to position [1347, 0]
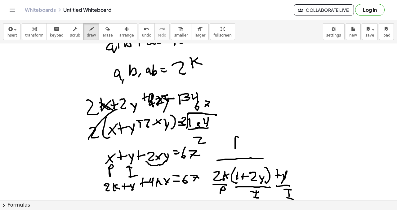
drag, startPoint x: 270, startPoint y: 101, endPoint x: 282, endPoint y: 91, distance: 15.4
drag, startPoint x: 282, startPoint y: 91, endPoint x: 281, endPoint y: 96, distance: 4.4
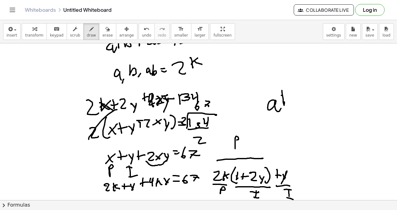
drag, startPoint x: 281, startPoint y: 96, endPoint x: 291, endPoint y: 90, distance: 11.4
drag, startPoint x: 293, startPoint y: 89, endPoint x: 289, endPoint y: 91, distance: 4.4
drag, startPoint x: 265, startPoint y: 90, endPoint x: 279, endPoint y: 99, distance: 16.6
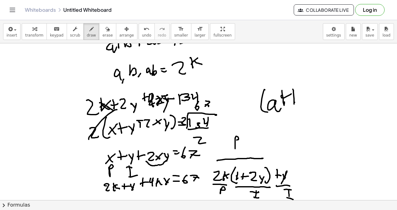
drag, startPoint x: 299, startPoint y: 84, endPoint x: 299, endPoint y: 101, distance: 17.1
drag, startPoint x: 309, startPoint y: 81, endPoint x: 316, endPoint y: 90, distance: 11.1
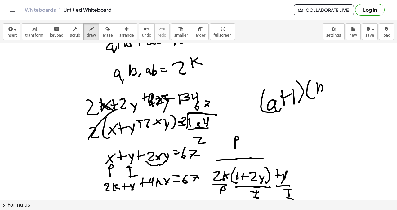
drag, startPoint x: 317, startPoint y: 90, endPoint x: 325, endPoint y: 83, distance: 9.9
drag, startPoint x: 328, startPoint y: 81, endPoint x: 329, endPoint y: 84, distance: 3.7
drag, startPoint x: 329, startPoint y: 85, endPoint x: 334, endPoint y: 82, distance: 6.2
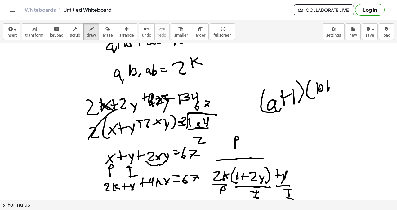
drag, startPoint x: 335, startPoint y: 84, endPoint x: 336, endPoint y: 89, distance: 4.7
drag, startPoint x: 333, startPoint y: 74, endPoint x: 337, endPoint y: 96, distance: 23.0
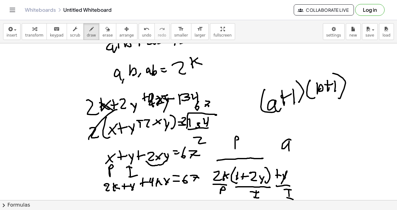
drag, startPoint x: 284, startPoint y: 142, endPoint x: 295, endPoint y: 132, distance: 15.6
drag, startPoint x: 306, startPoint y: 137, endPoint x: 314, endPoint y: 136, distance: 7.9
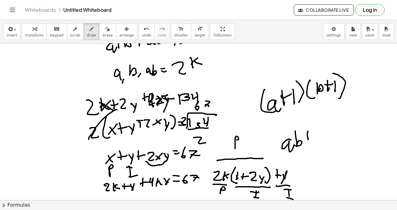
drag, startPoint x: 317, startPoint y: 136, endPoint x: 318, endPoint y: 130, distance: 6.4
drag, startPoint x: 332, startPoint y: 129, endPoint x: 330, endPoint y: 136, distance: 6.6
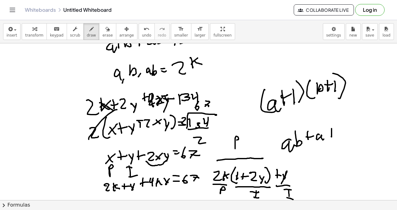
drag, startPoint x: 333, startPoint y: 130, endPoint x: 340, endPoint y: 123, distance: 9.9
drag, startPoint x: 349, startPoint y: 131, endPoint x: 356, endPoint y: 130, distance: 6.3
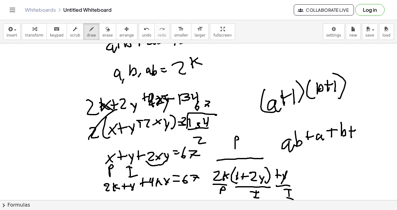
drag, startPoint x: 360, startPoint y: 126, endPoint x: 360, endPoint y: 136, distance: 10.2
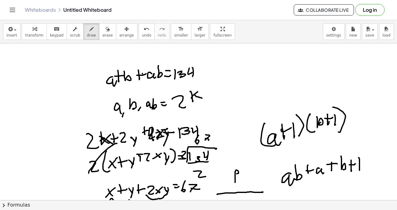
scroll to position [1315, 0]
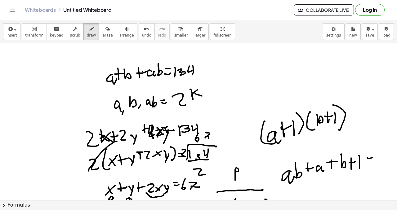
drag, startPoint x: 368, startPoint y: 159, endPoint x: 372, endPoint y: 158, distance: 4.4
drag, startPoint x: 377, startPoint y: 160, endPoint x: 377, endPoint y: 153, distance: 6.8
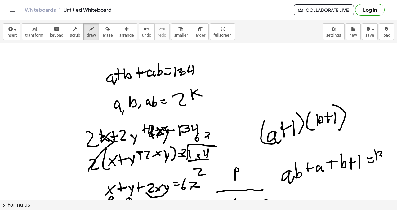
drag, startPoint x: 377, startPoint y: 153, endPoint x: 386, endPoint y: 150, distance: 9.1
drag, startPoint x: 386, startPoint y: 150, endPoint x: 384, endPoint y: 157, distance: 6.8
drag, startPoint x: 389, startPoint y: 149, endPoint x: 383, endPoint y: 160, distance: 12.8
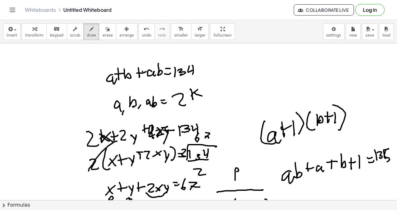
drag, startPoint x: 359, startPoint y: 119, endPoint x: 361, endPoint y: 110, distance: 9.7
drag, startPoint x: 363, startPoint y: 121, endPoint x: 364, endPoint y: 118, distance: 3.5
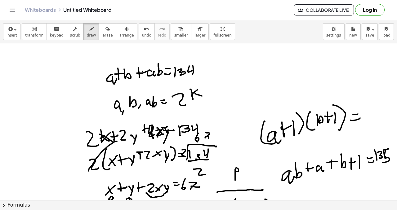
drag, startPoint x: 367, startPoint y: 109, endPoint x: 368, endPoint y: 117, distance: 8.4
drag, startPoint x: 379, startPoint y: 106, endPoint x: 375, endPoint y: 115, distance: 9.2
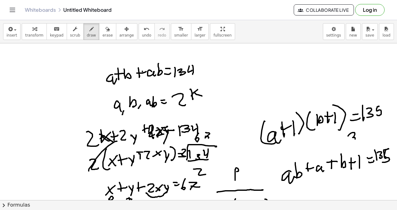
drag, startPoint x: 358, startPoint y: 127, endPoint x: 355, endPoint y: 132, distance: 5.2
drag, startPoint x: 360, startPoint y: 133, endPoint x: 362, endPoint y: 130, distance: 3.5
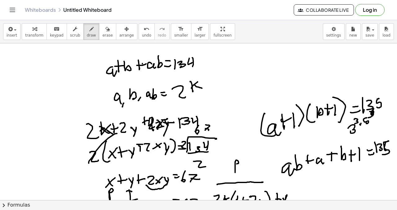
scroll to position [1324, 0]
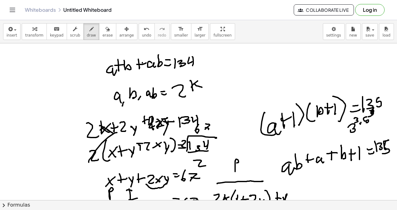
drag, startPoint x: 282, startPoint y: 176, endPoint x: 365, endPoint y: 158, distance: 85.5
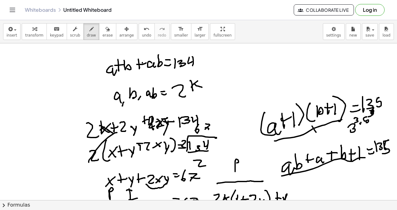
drag, startPoint x: 287, startPoint y: 138, endPoint x: 337, endPoint y: 119, distance: 54.2
drag, startPoint x: 162, startPoint y: 70, endPoint x: 161, endPoint y: 77, distance: 6.5
drag, startPoint x: 160, startPoint y: 75, endPoint x: 165, endPoint y: 74, distance: 5.2
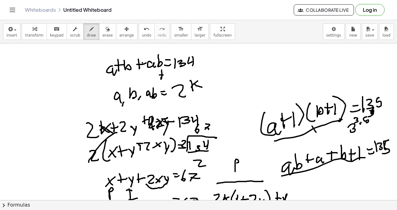
drag, startPoint x: 180, startPoint y: 70, endPoint x: 180, endPoint y: 75, distance: 5.3
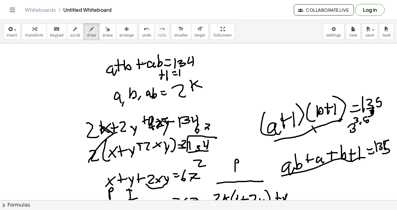
drag, startPoint x: 176, startPoint y: 75, endPoint x: 179, endPoint y: 73, distance: 4.5
drag, startPoint x: 181, startPoint y: 70, endPoint x: 182, endPoint y: 75, distance: 4.9
drag, startPoint x: 183, startPoint y: 71, endPoint x: 187, endPoint y: 74, distance: 3.8
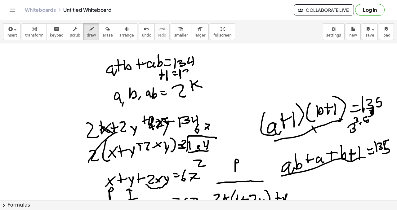
drag, startPoint x: 197, startPoint y: 67, endPoint x: 195, endPoint y: 75, distance: 8.4
